Goal: Find specific page/section: Find specific page/section

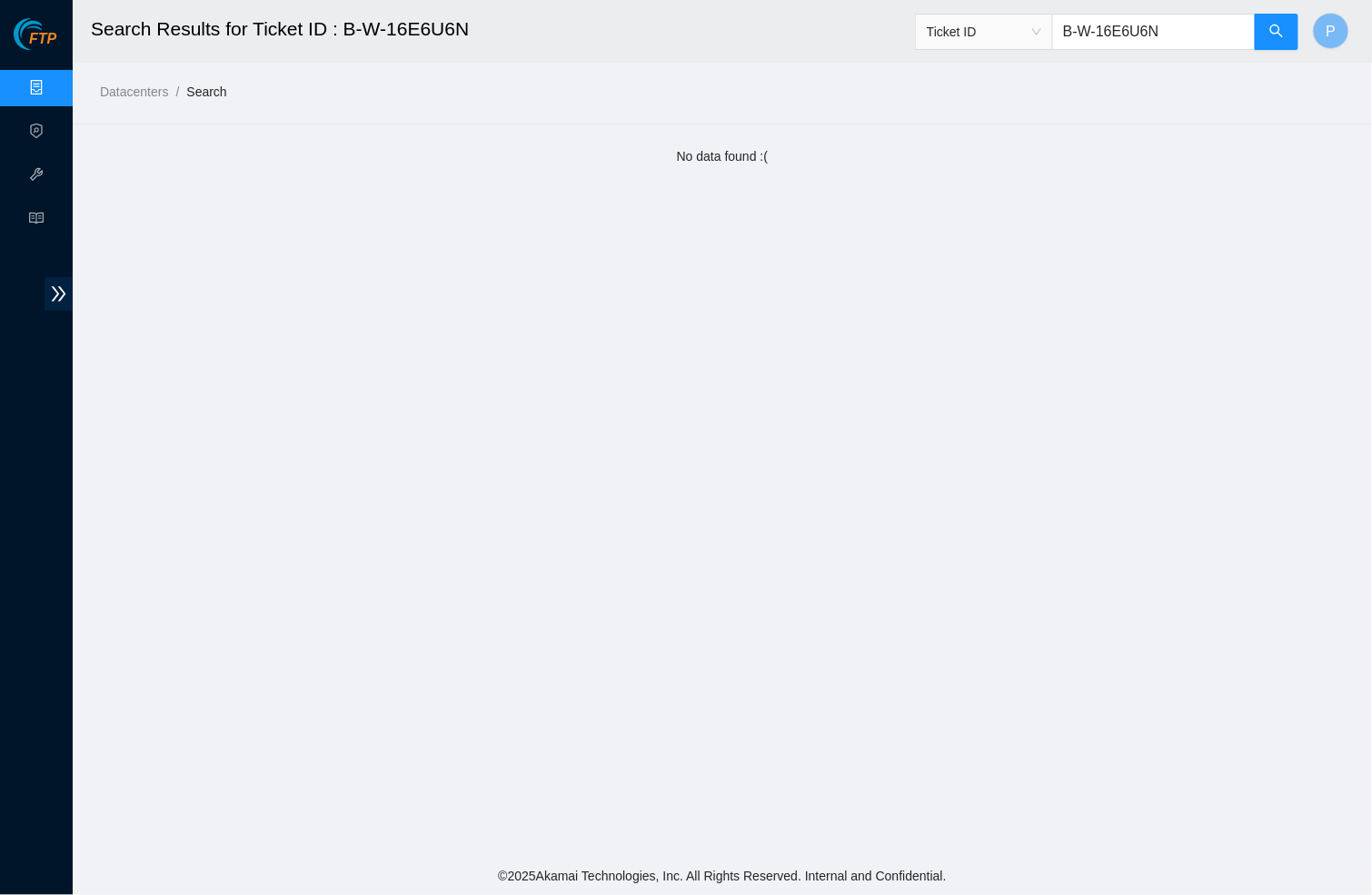
click at [53, 90] on link "Data Centers" at bounding box center [90, 88] width 75 height 15
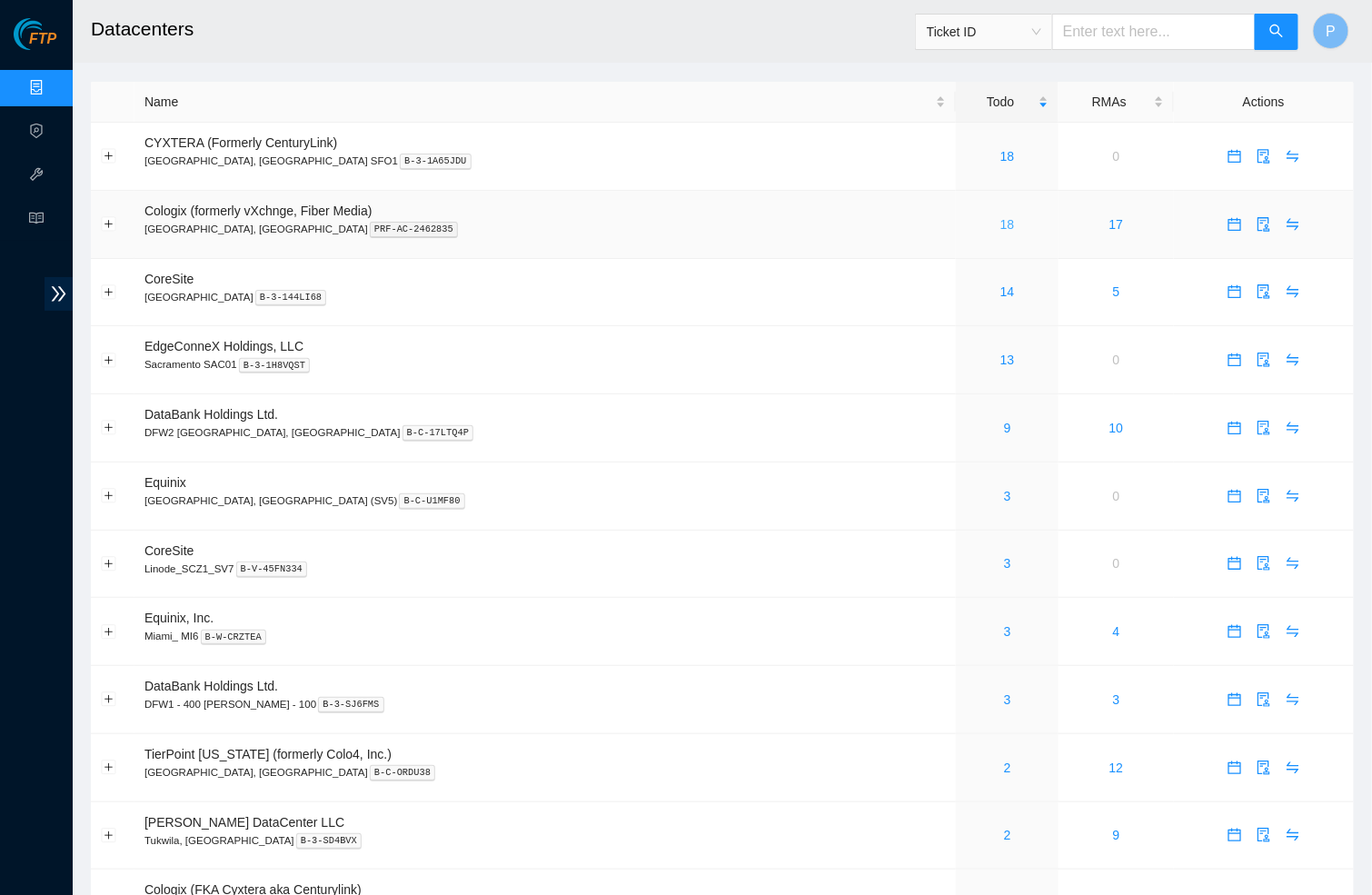
click at [1001, 217] on link "18" at bounding box center [1008, 224] width 15 height 15
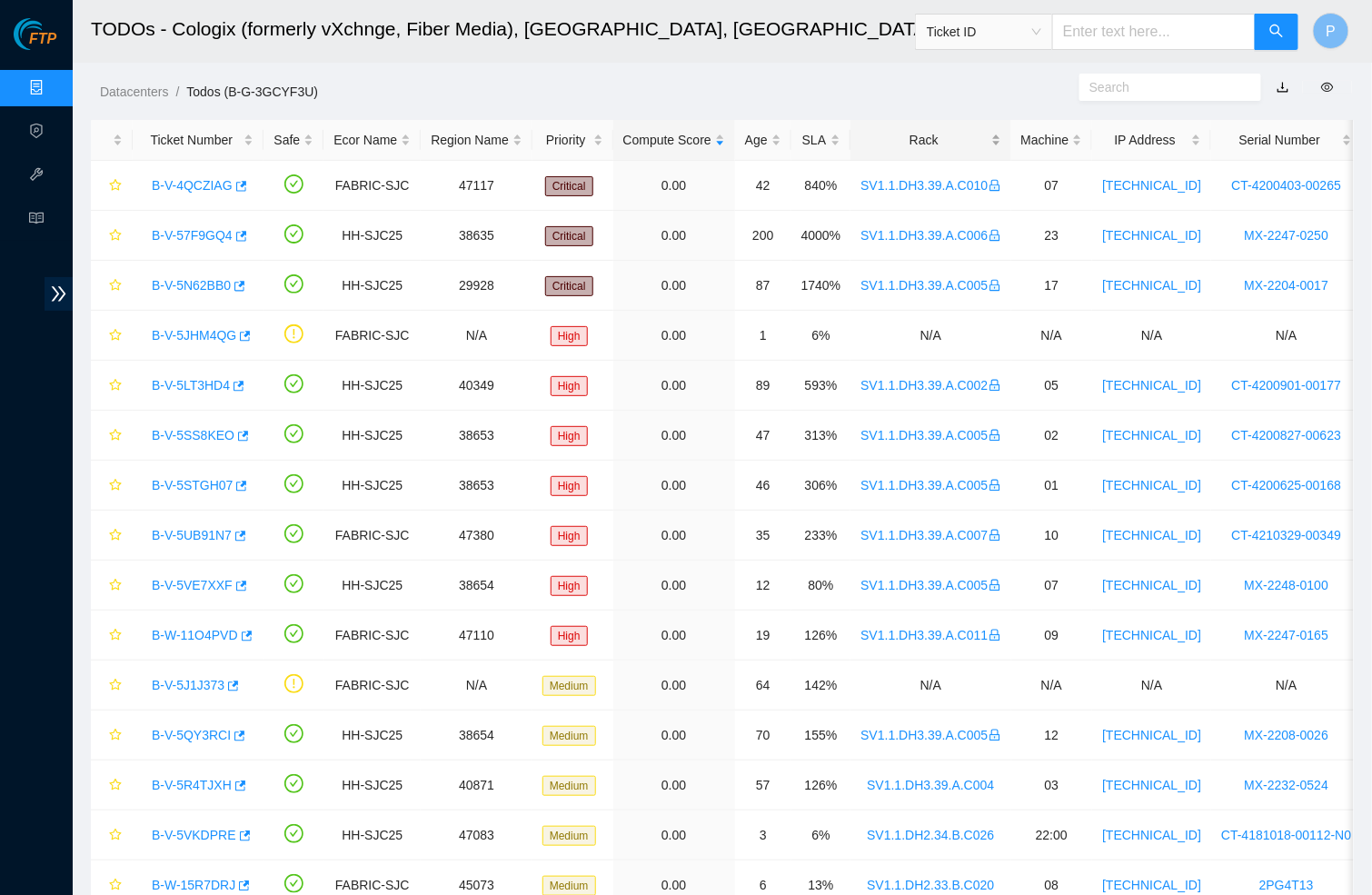
click at [893, 149] on div "Rack" at bounding box center [930, 140] width 140 height 20
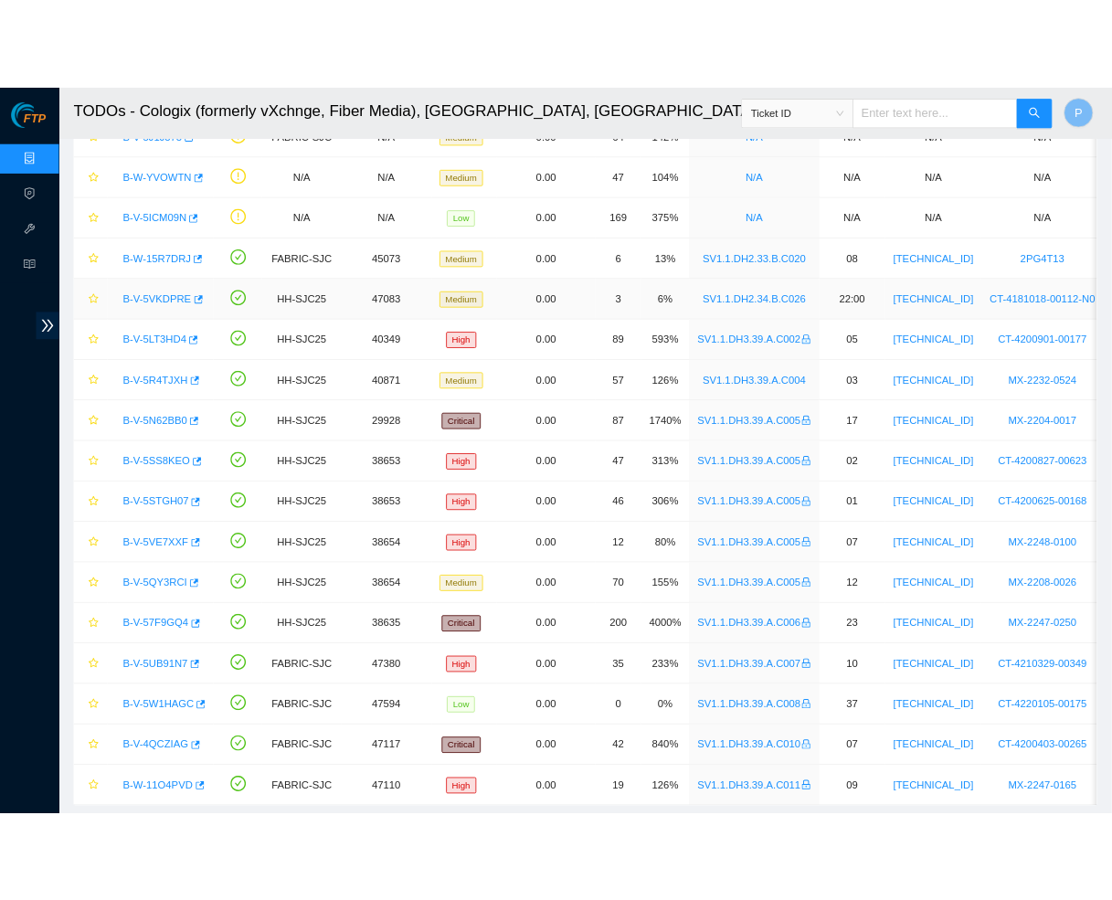
scroll to position [173, 0]
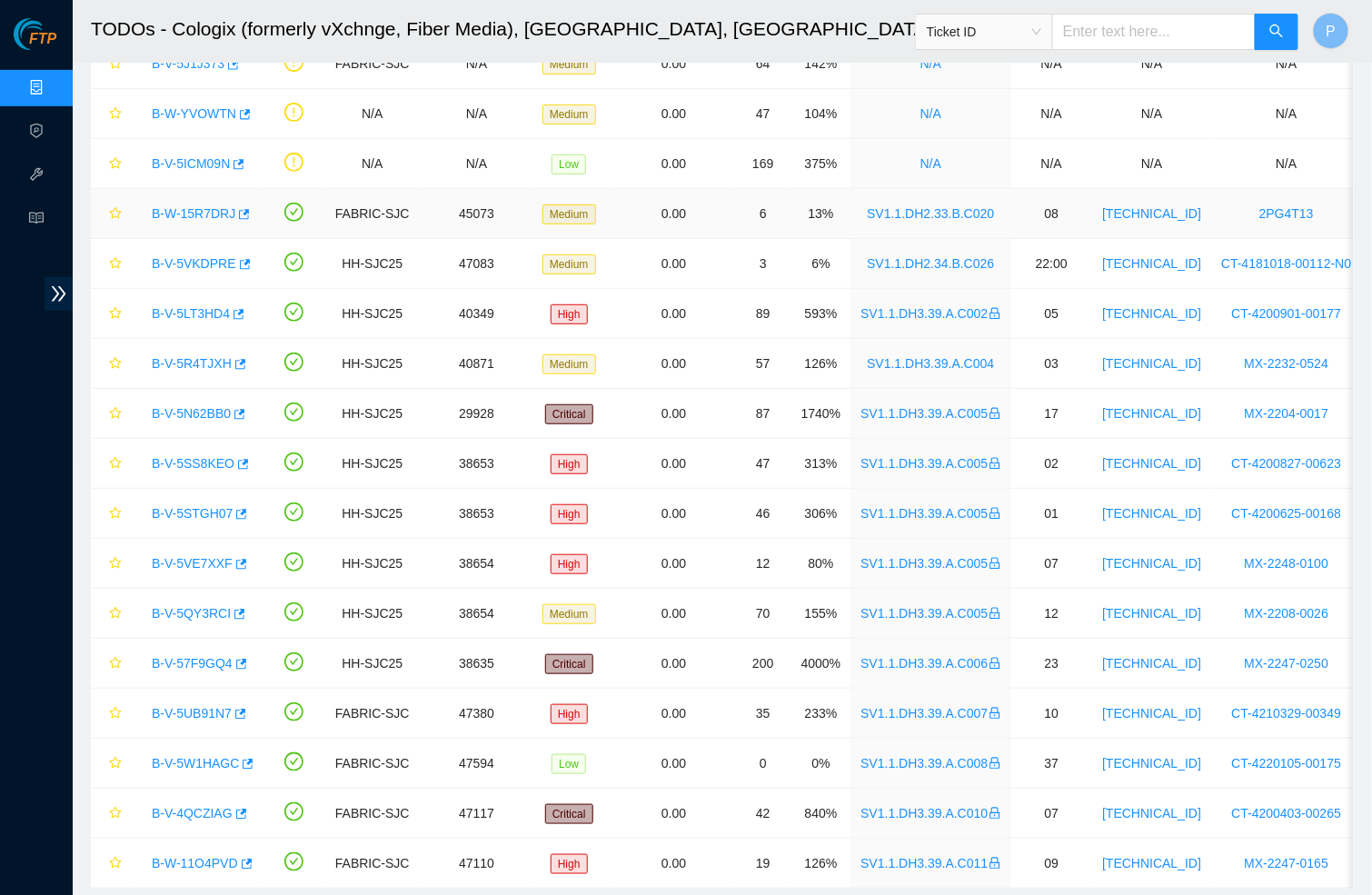
click at [203, 206] on link "B-W-15R7DRJ" at bounding box center [194, 213] width 84 height 15
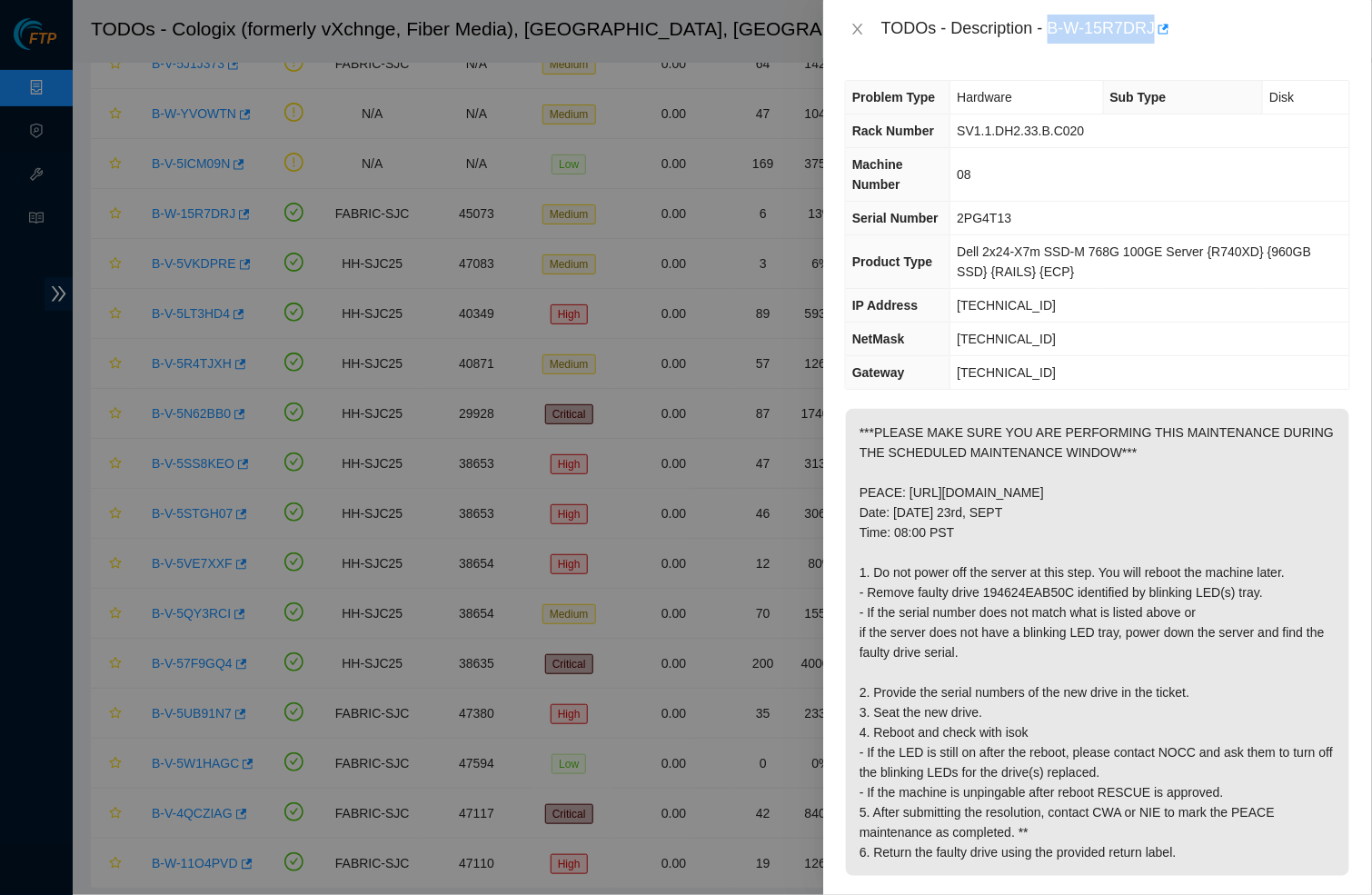
drag, startPoint x: 1057, startPoint y: 22, endPoint x: 1166, endPoint y: 19, distance: 109.0
click at [1166, 19] on div "TODOs - Description - B-W-15R7DRJ" at bounding box center [1115, 29] width 469 height 29
copy div "B-W-15R7DRJ"
click at [1197, 656] on p "***PLEASE MAKE SURE YOU ARE PERFORMING THIS MAINTENANCE DURING THE SCHEDULED MA…" at bounding box center [1098, 642] width 503 height 467
click at [1019, 148] on td "SV1.1.DH2.33.B.C020" at bounding box center [1150, 131] width 399 height 34
